Goal: Information Seeking & Learning: Learn about a topic

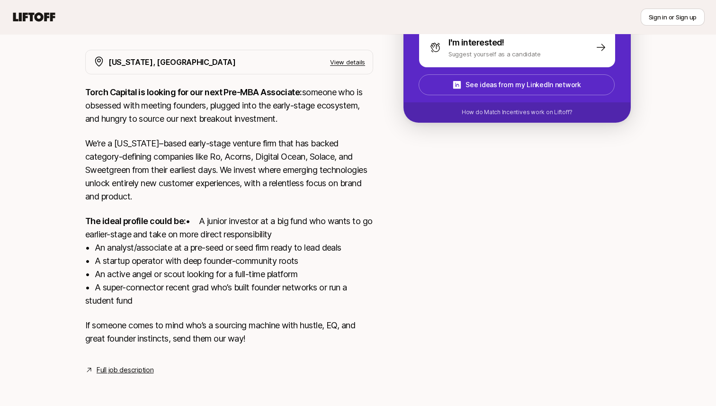
scroll to position [181, 0]
click at [157, 250] on p "The ideal profile could be: • A junior investor at a big fund who wants to go e…" at bounding box center [229, 260] width 288 height 93
click at [150, 296] on p "The ideal profile could be: • A junior investor at a big fund who wants to go e…" at bounding box center [229, 260] width 288 height 93
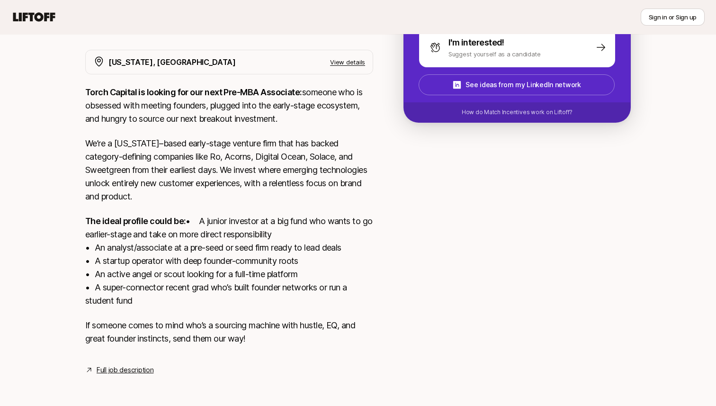
click at [150, 296] on p "The ideal profile could be: • A junior investor at a big fund who wants to go e…" at bounding box center [229, 260] width 288 height 93
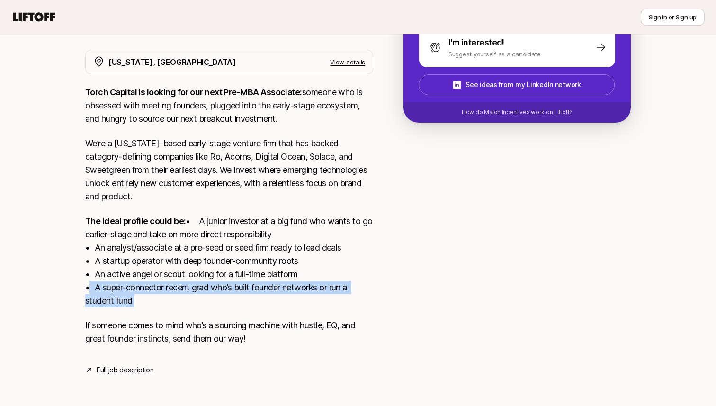
click at [150, 296] on p "The ideal profile could be: • A junior investor at a big fund who wants to go e…" at bounding box center [229, 260] width 288 height 93
click at [128, 373] on link "Full job description" at bounding box center [125, 369] width 57 height 11
